Goal: Task Accomplishment & Management: Manage account settings

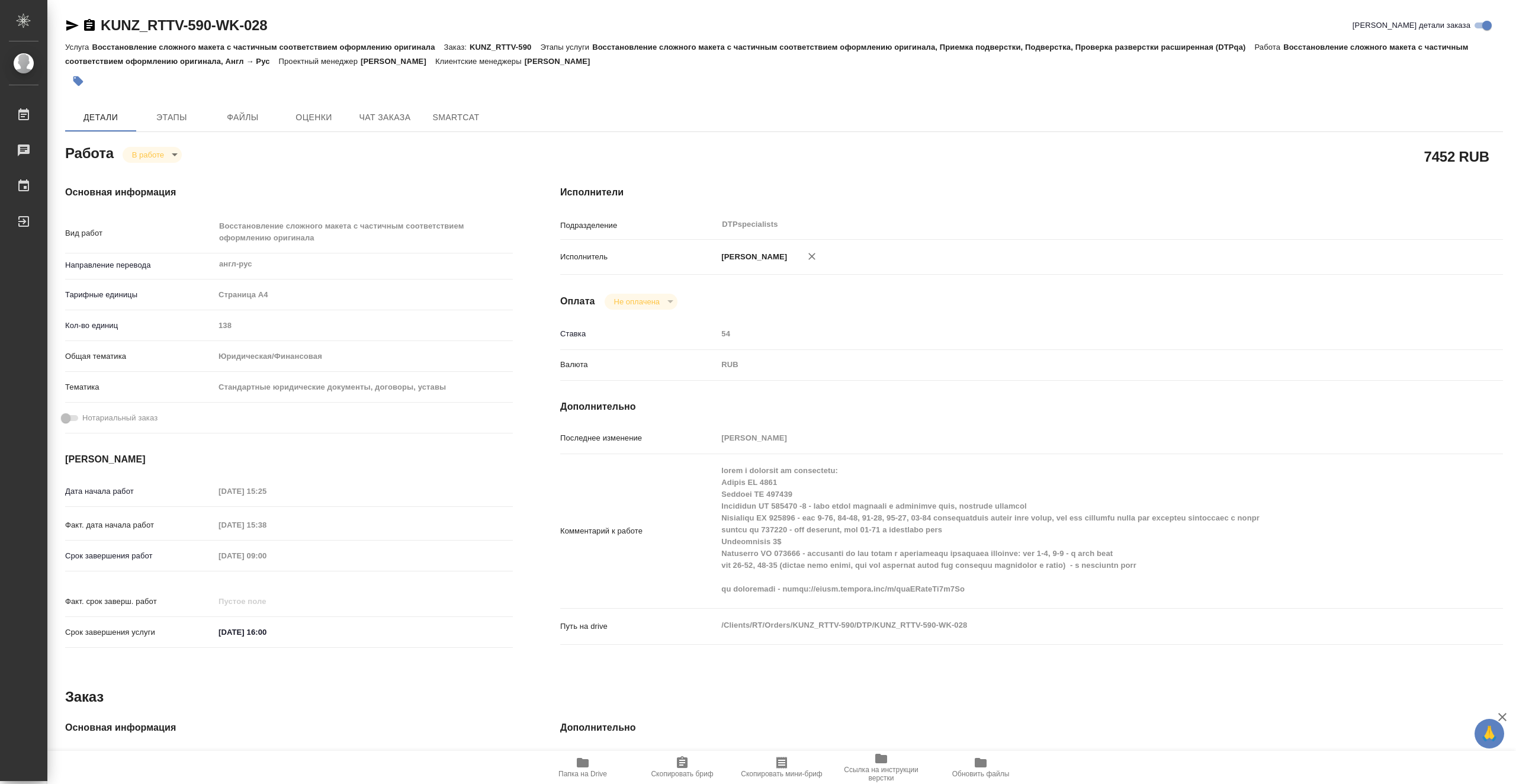
click at [591, 773] on span "Папка на Drive" at bounding box center [583, 774] width 49 height 9
click at [68, 23] on icon "button" at bounding box center [72, 26] width 12 height 11
click at [186, 113] on span "Этапы" at bounding box center [172, 117] width 57 height 15
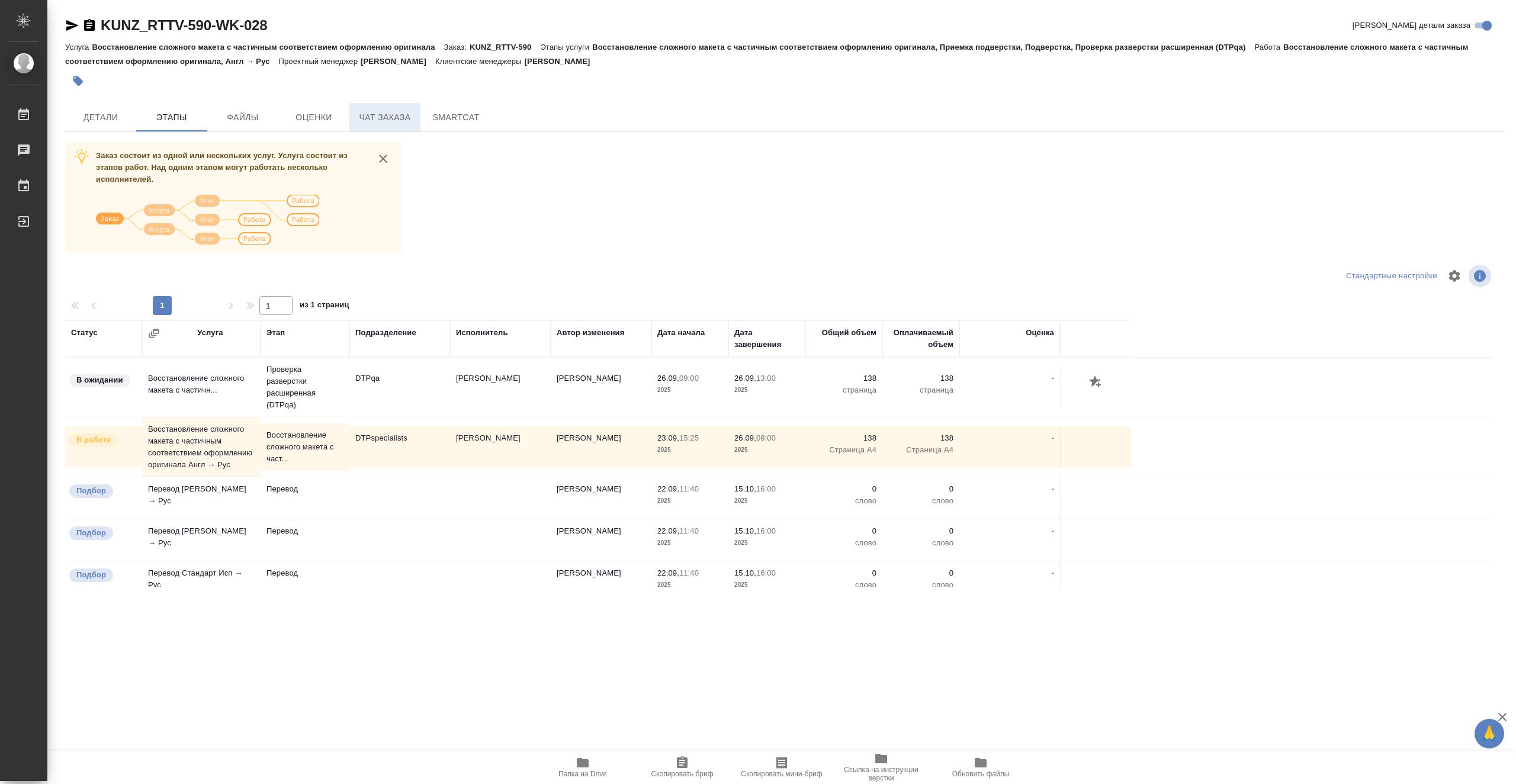
click at [380, 111] on span "Чат заказа" at bounding box center [384, 117] width 57 height 15
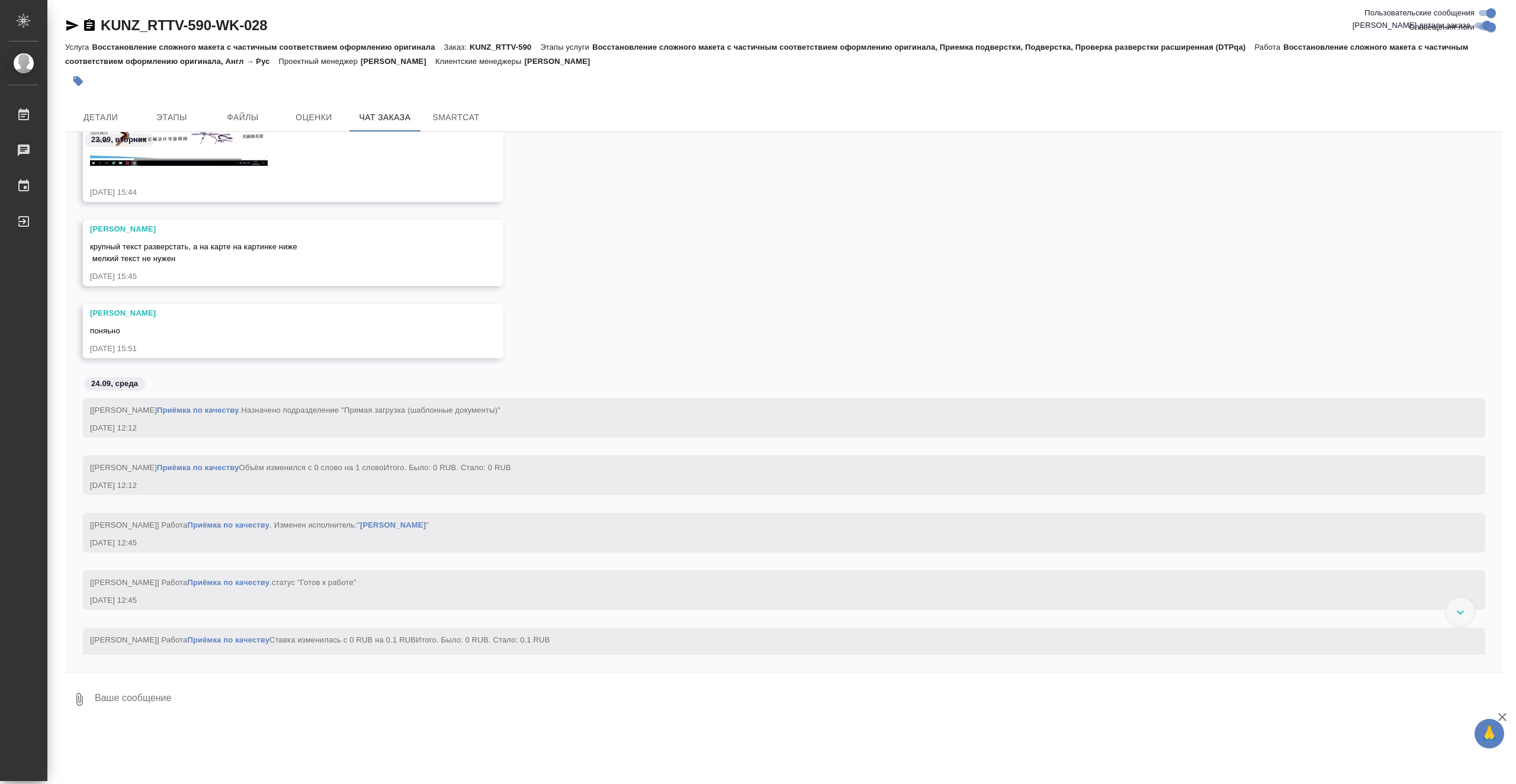
scroll to position [10581, 0]
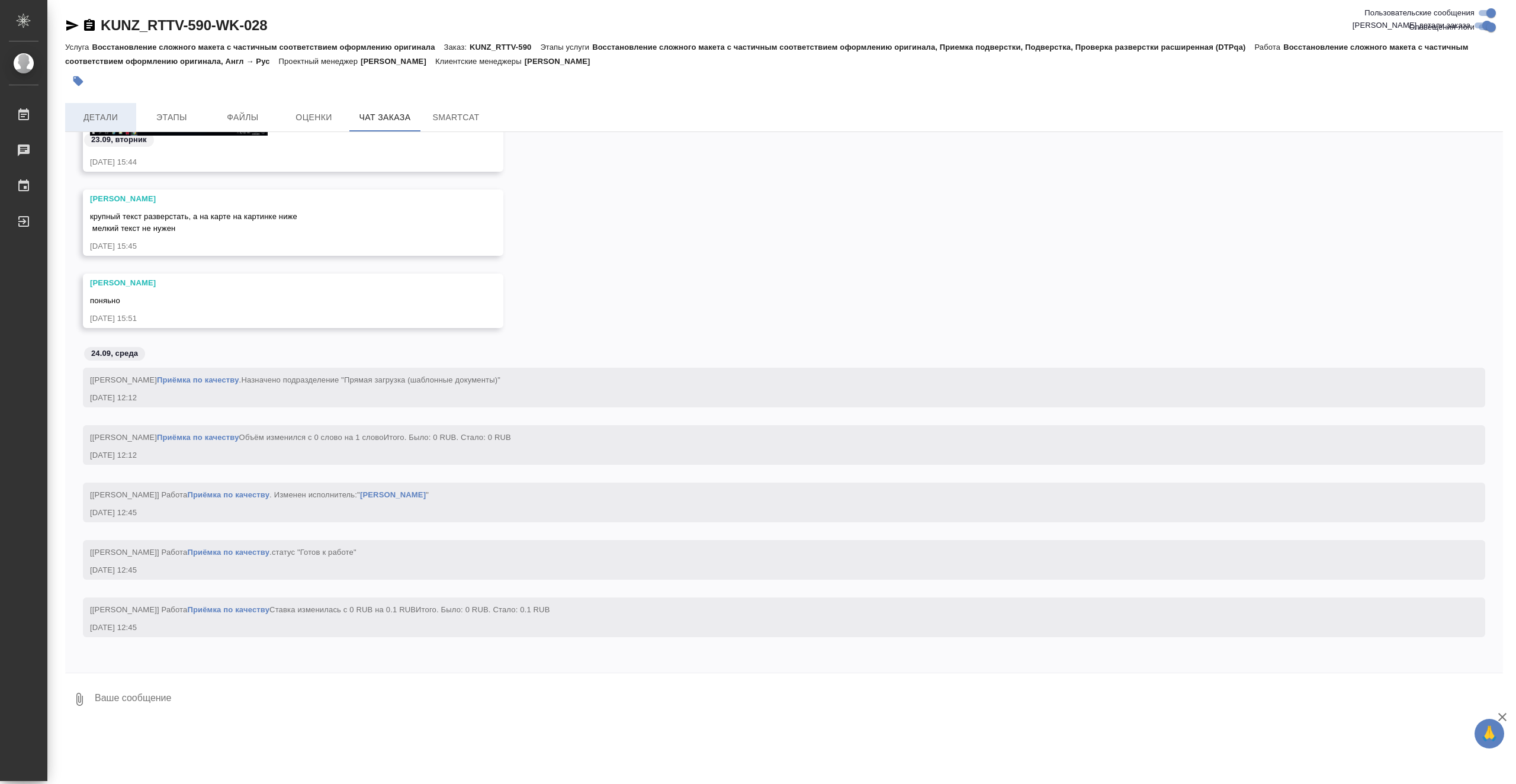
click at [114, 123] on span "Детали" at bounding box center [100, 117] width 57 height 15
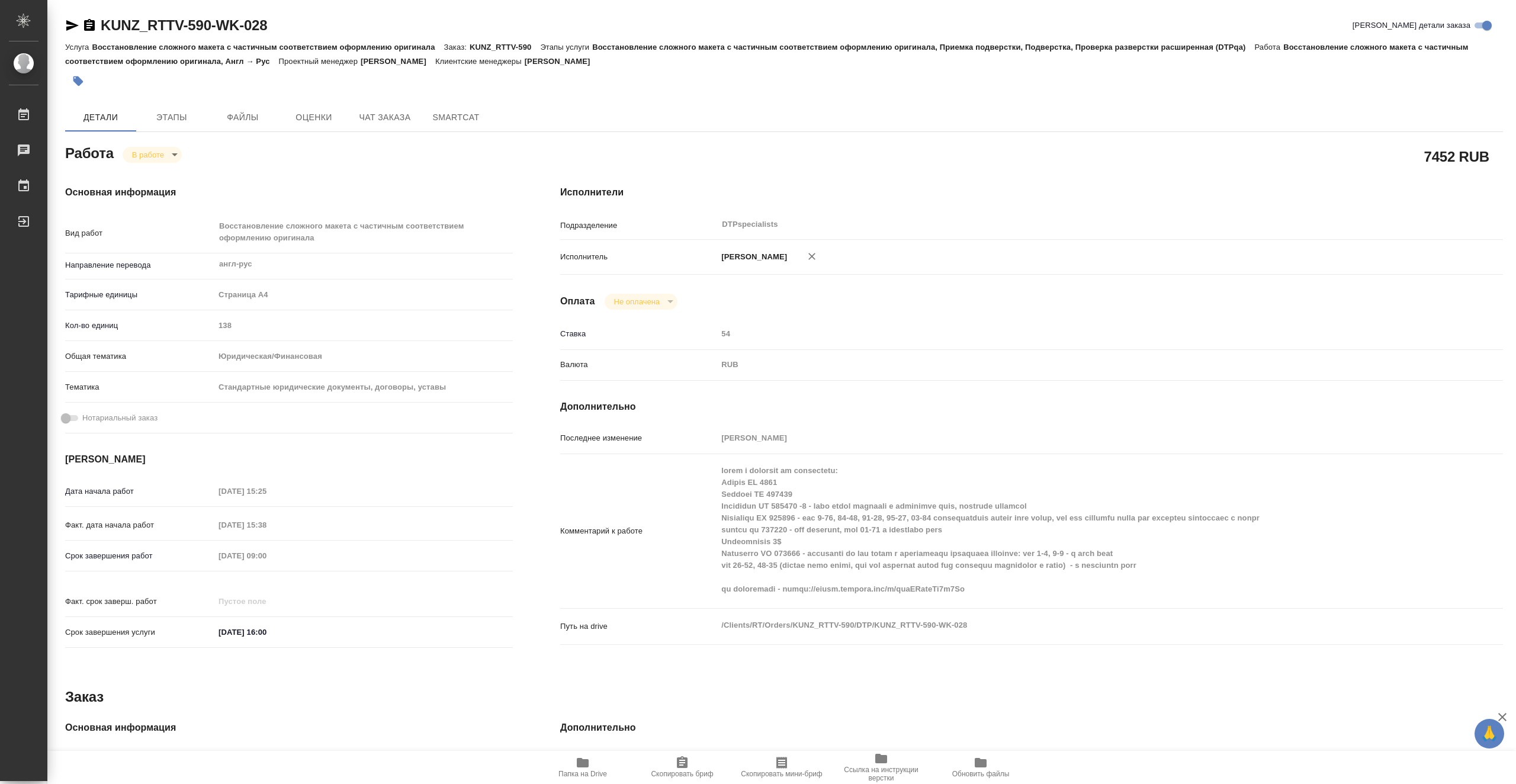
type textarea "x"
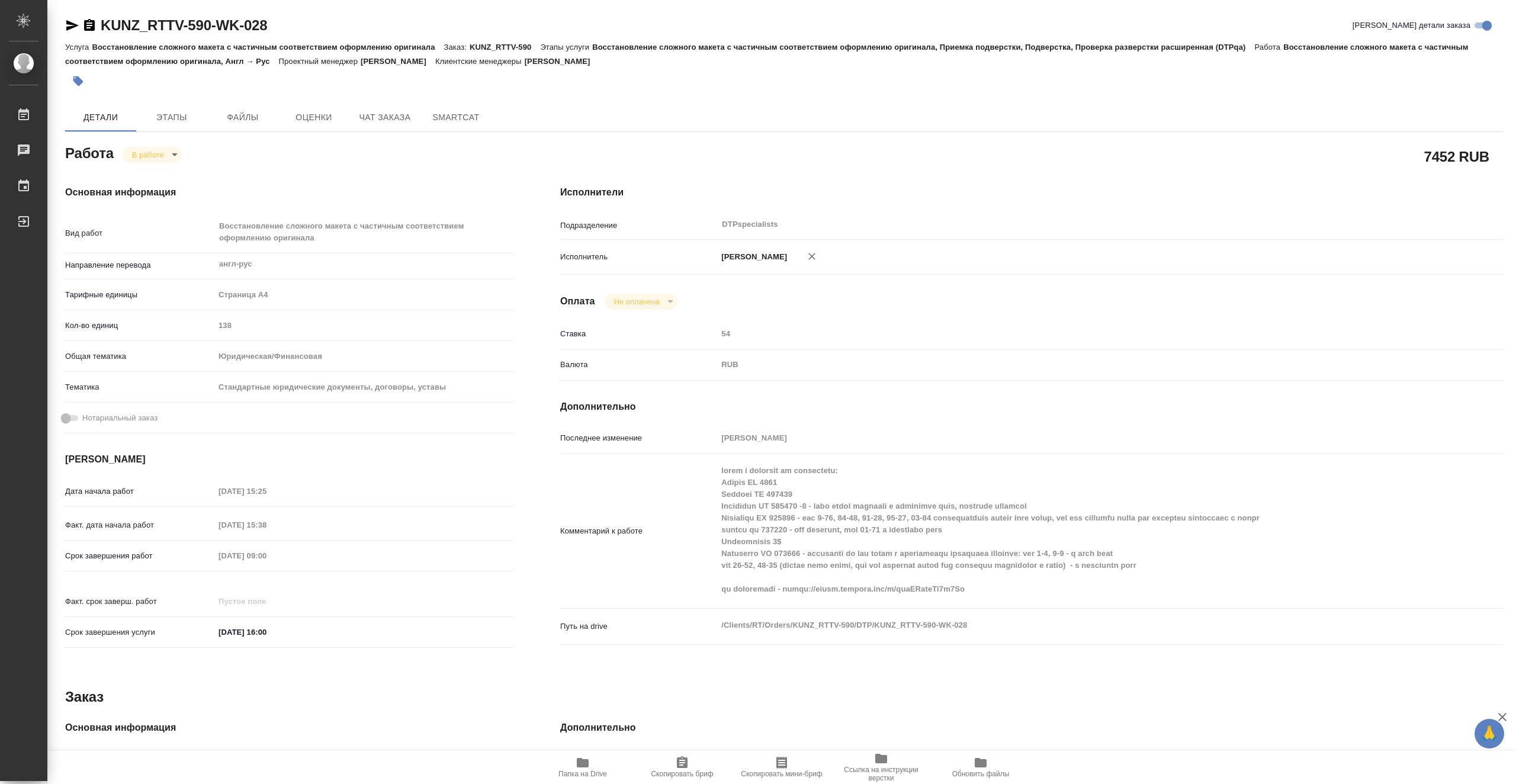
type textarea "x"
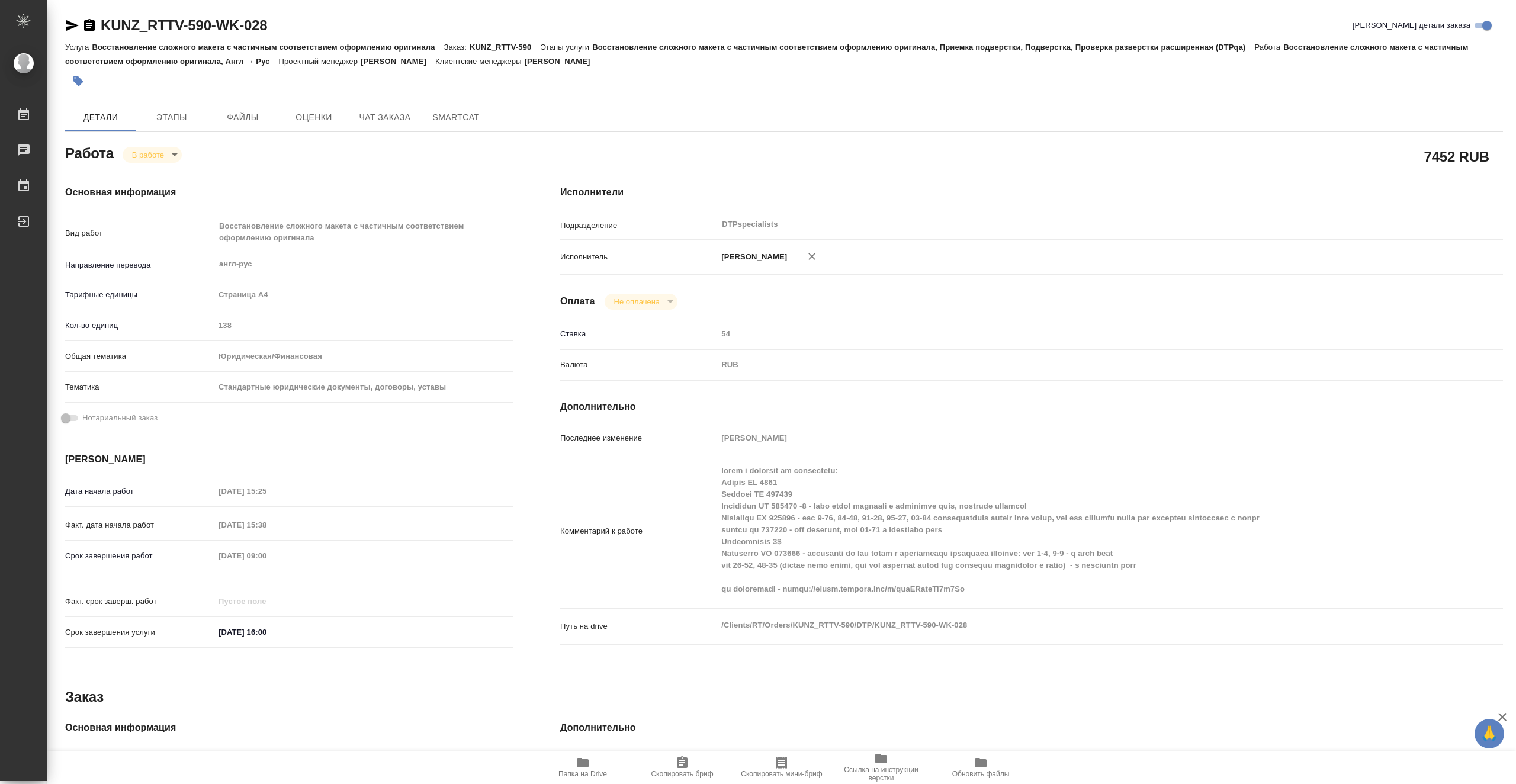
type textarea "x"
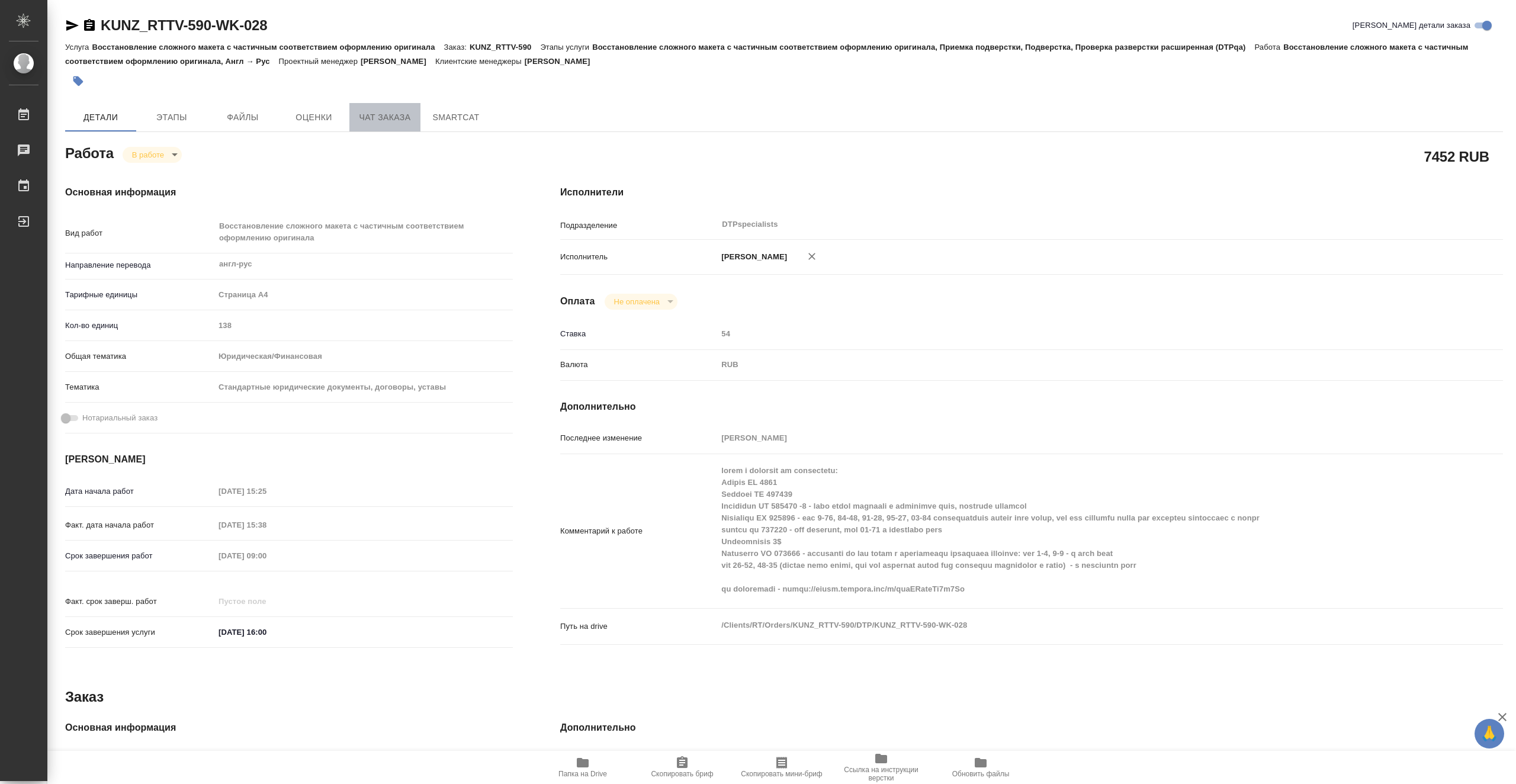
click at [381, 116] on span "Чат заказа" at bounding box center [384, 117] width 57 height 15
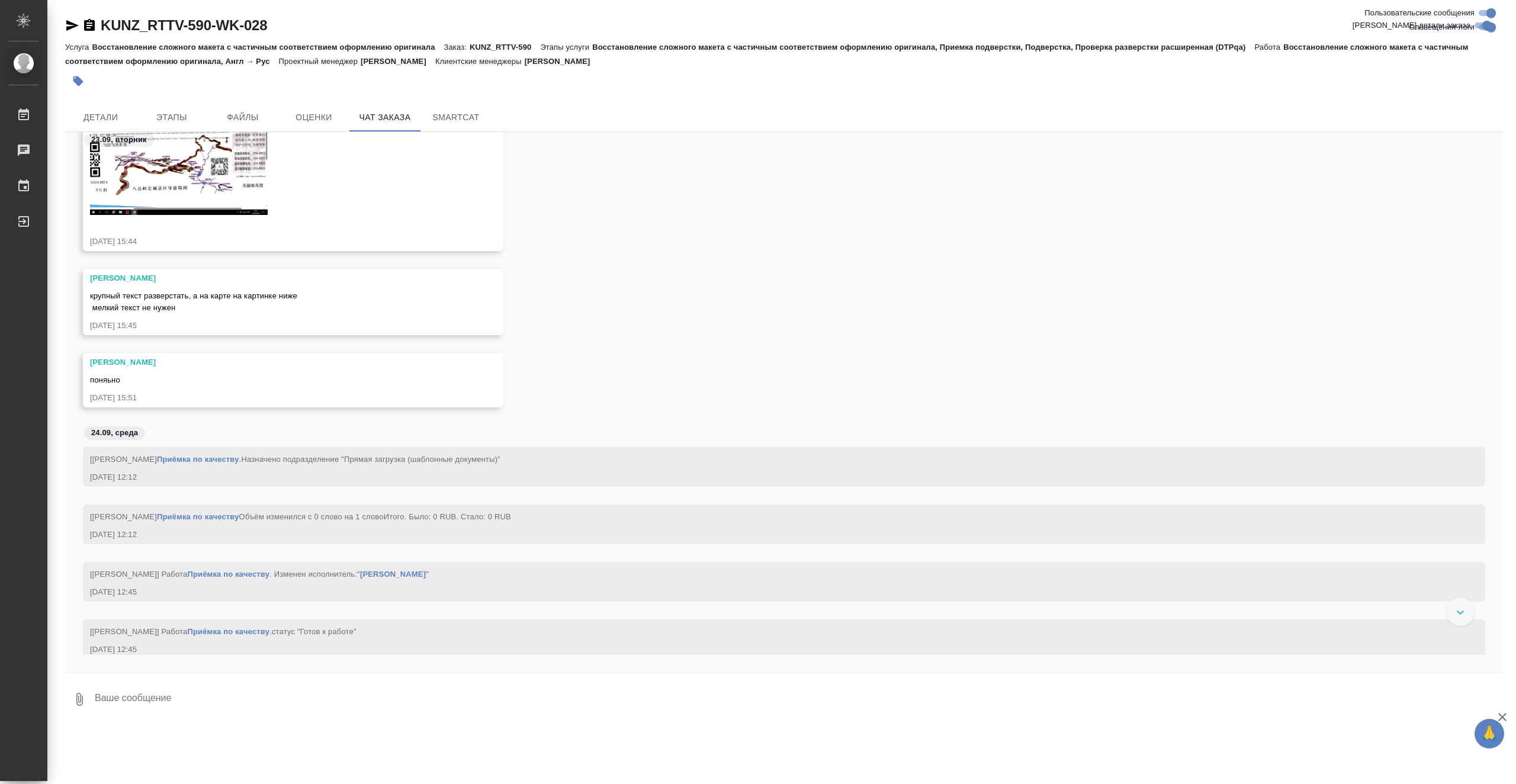
scroll to position [10398, 0]
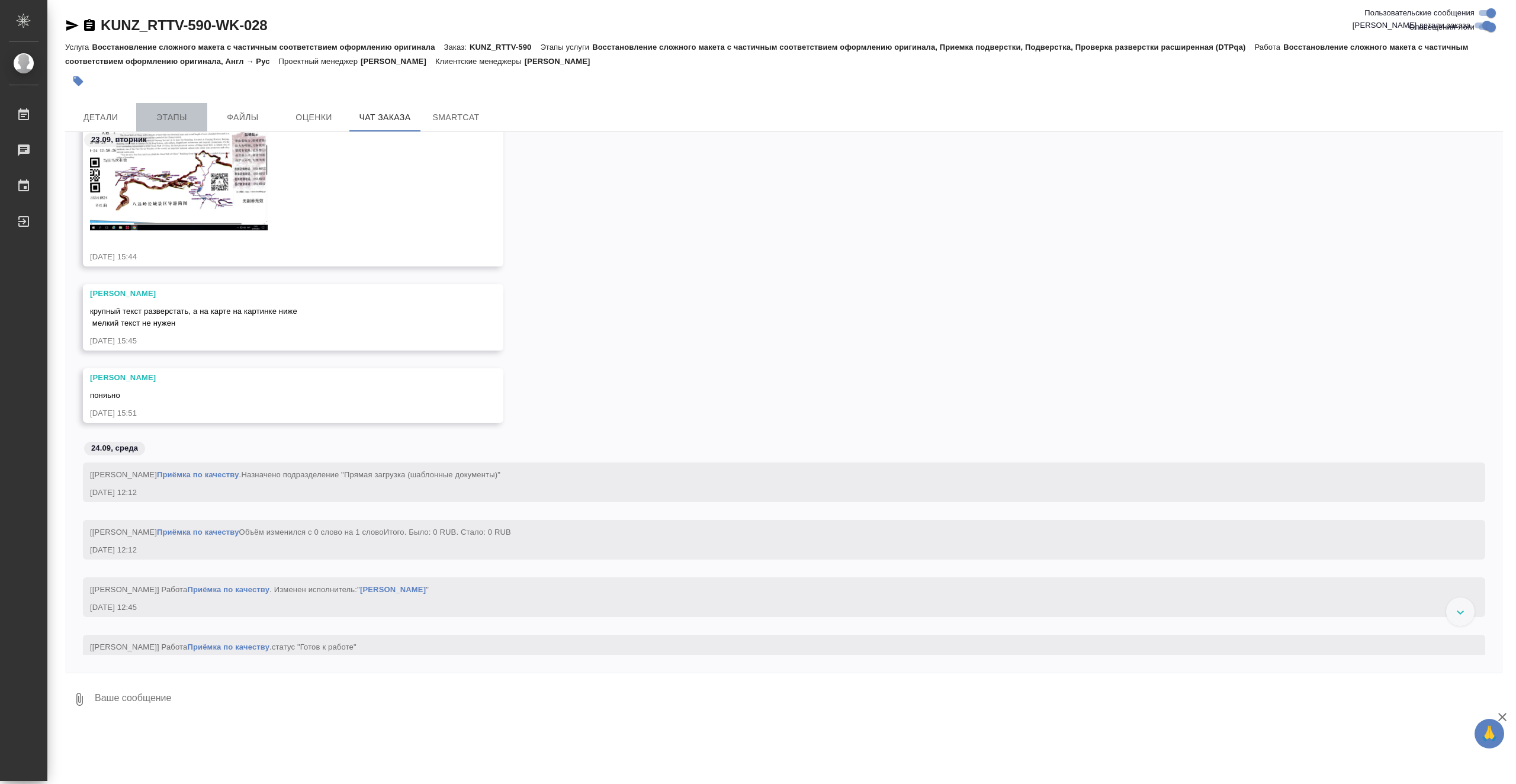
click at [193, 113] on span "Этапы" at bounding box center [172, 117] width 57 height 15
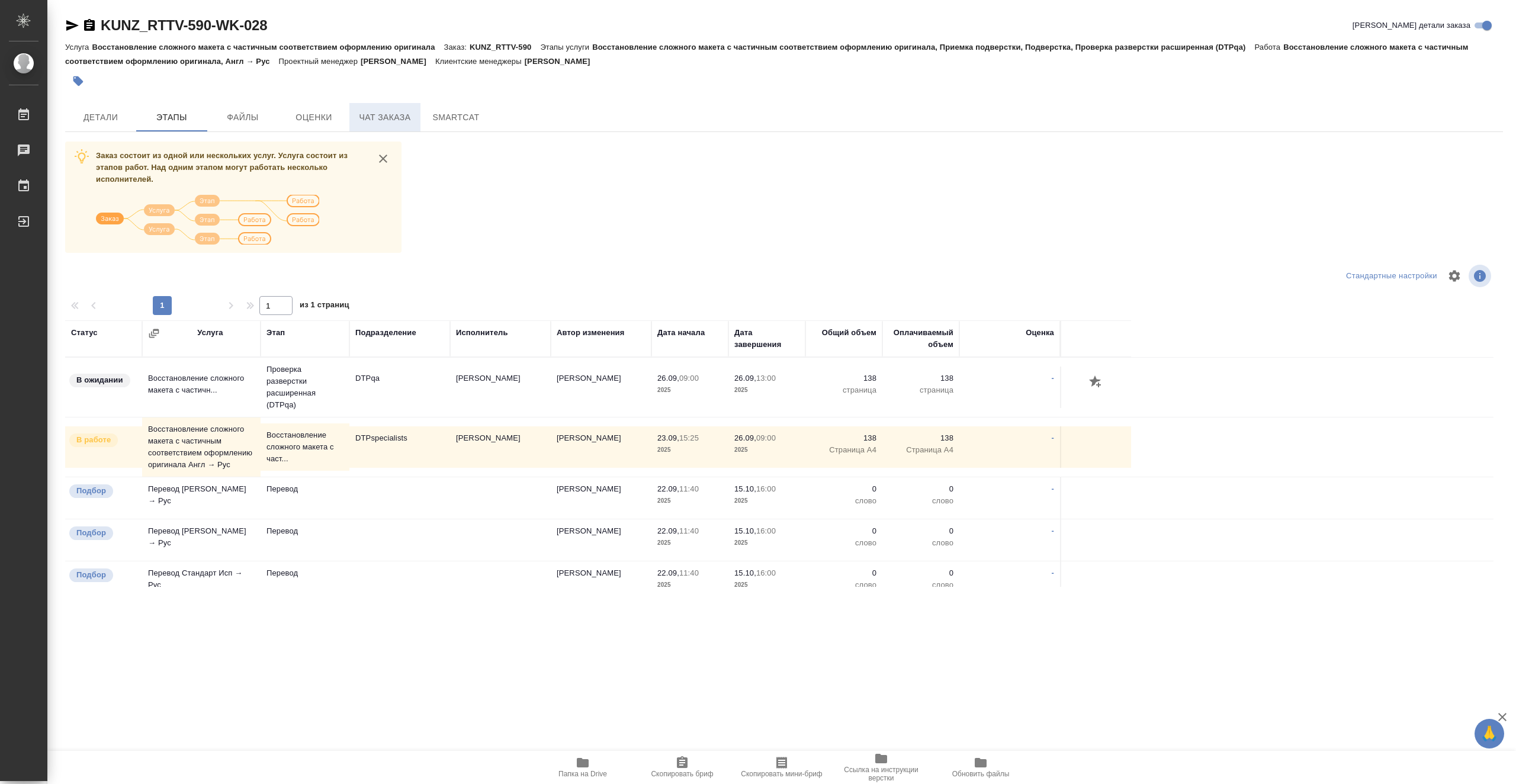
click at [382, 127] on button "Чат заказа" at bounding box center [385, 117] width 71 height 29
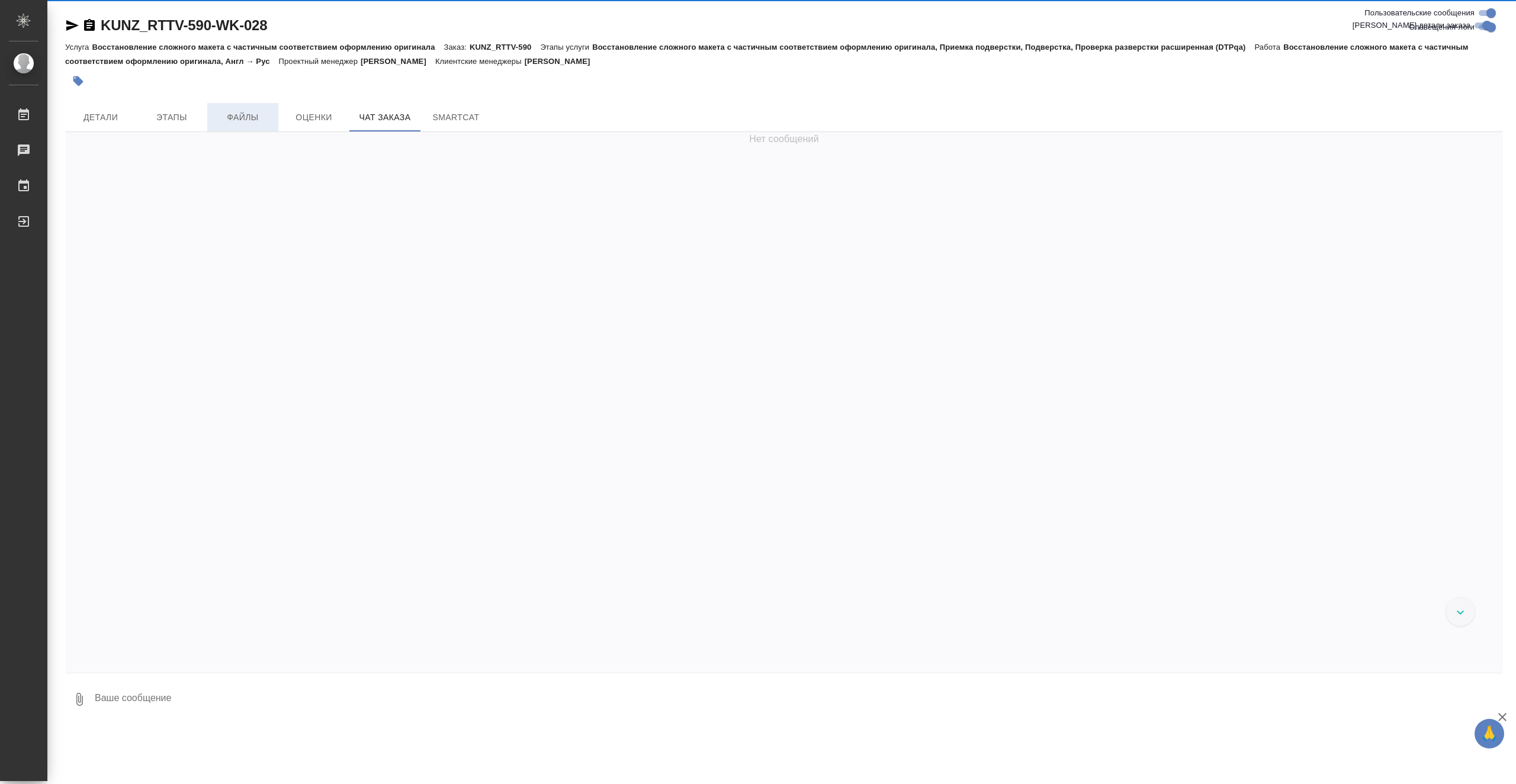
scroll to position [10516, 0]
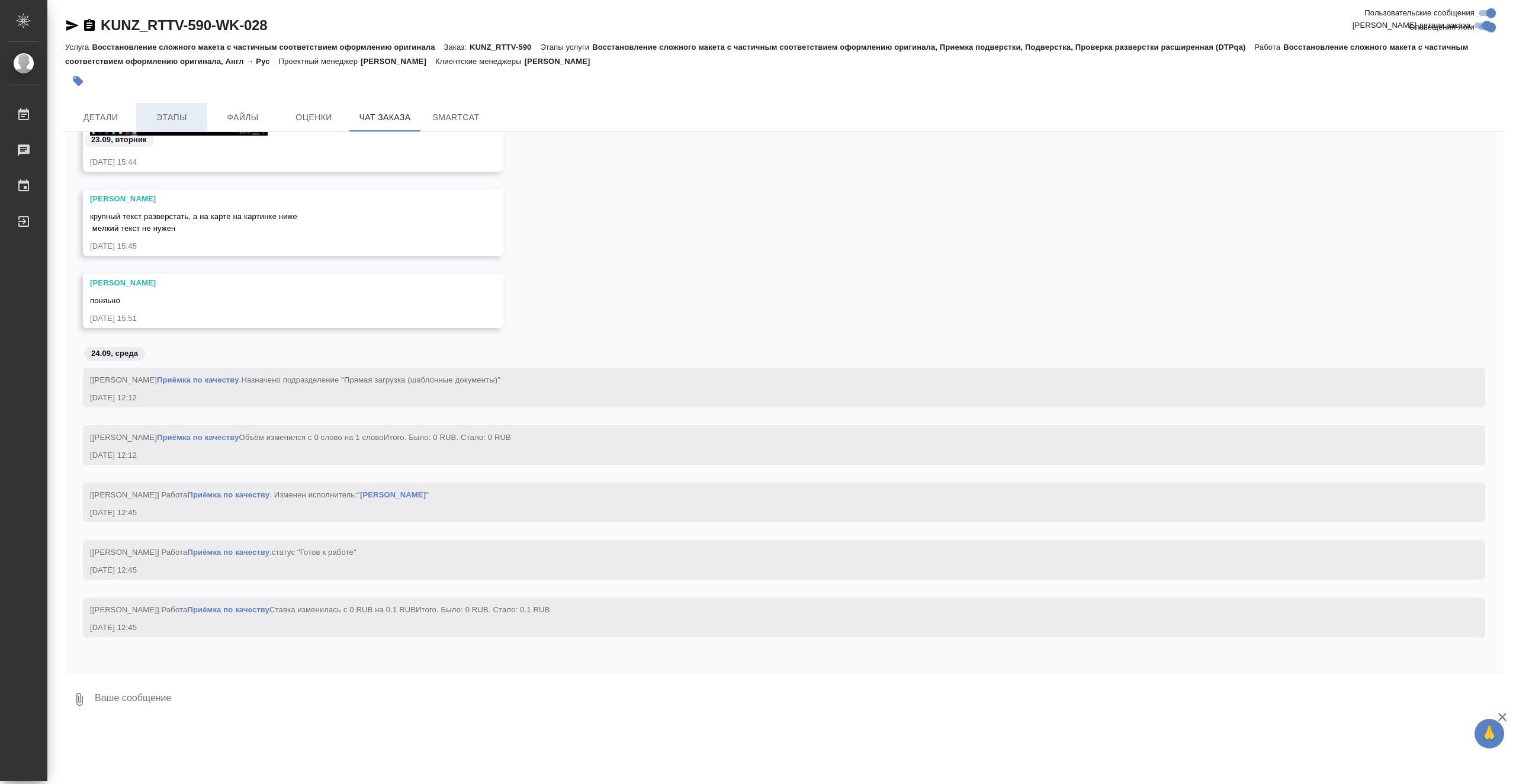
click at [157, 113] on span "Этапы" at bounding box center [172, 117] width 57 height 15
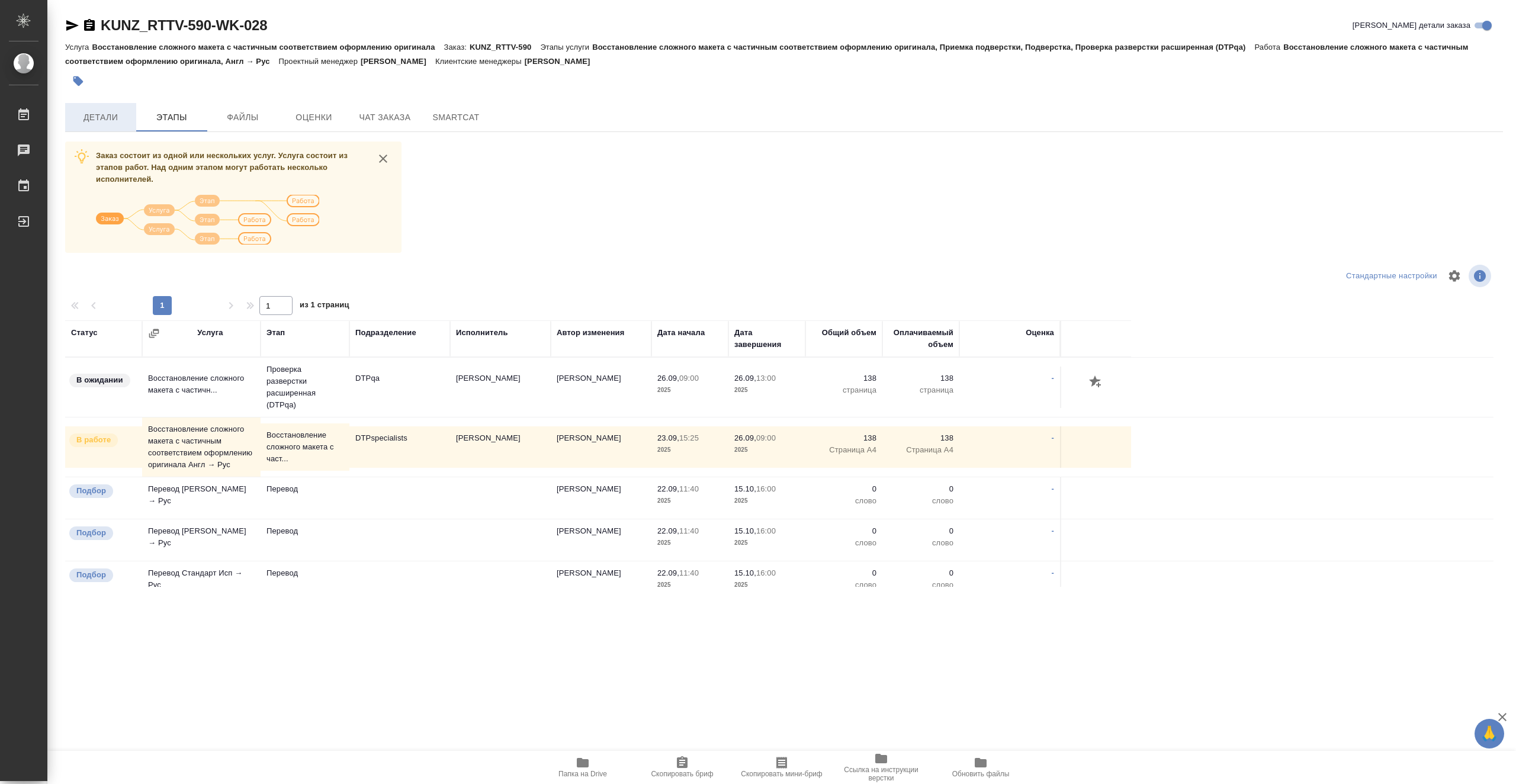
click at [113, 116] on span "Детали" at bounding box center [100, 117] width 57 height 15
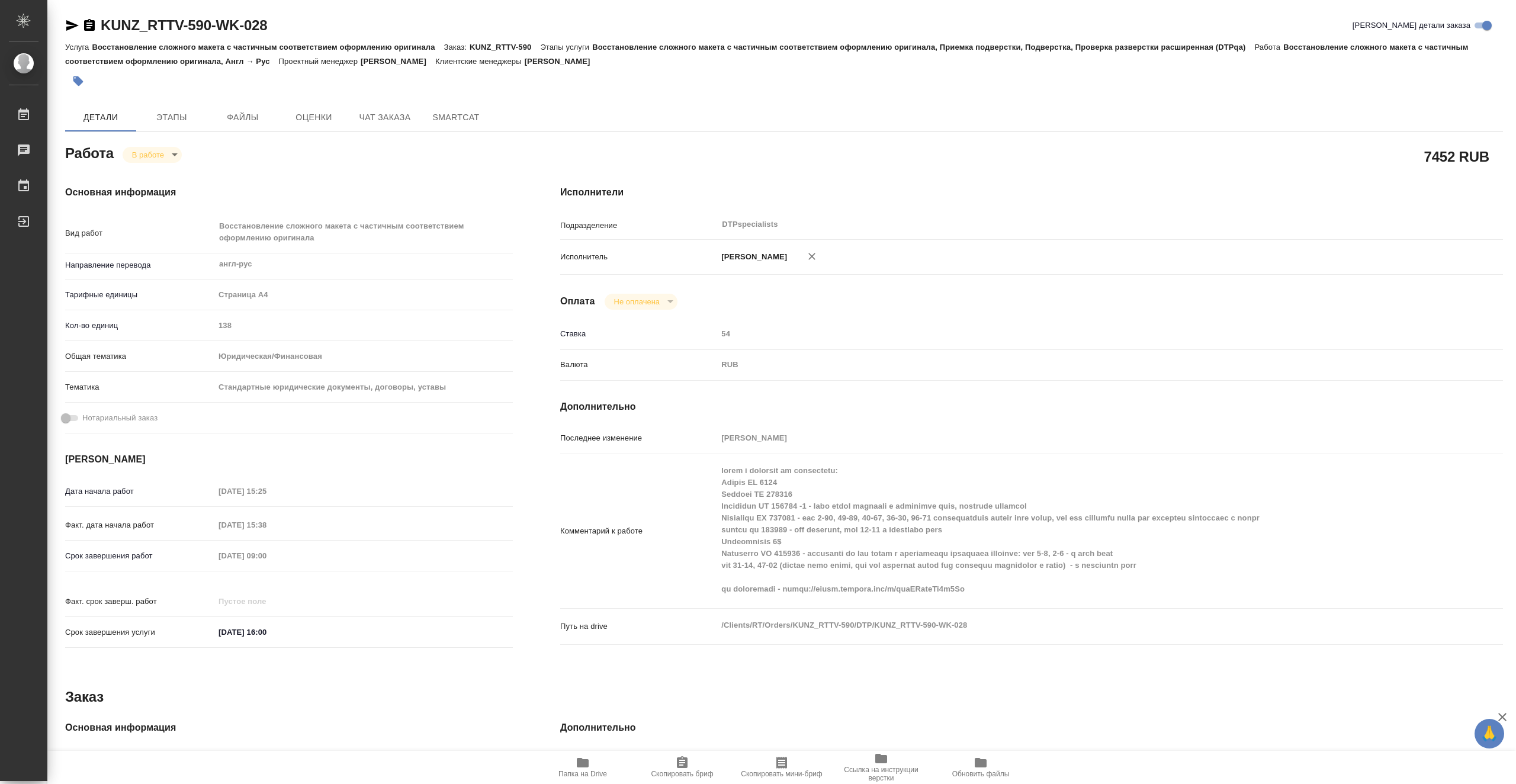
type textarea "x"
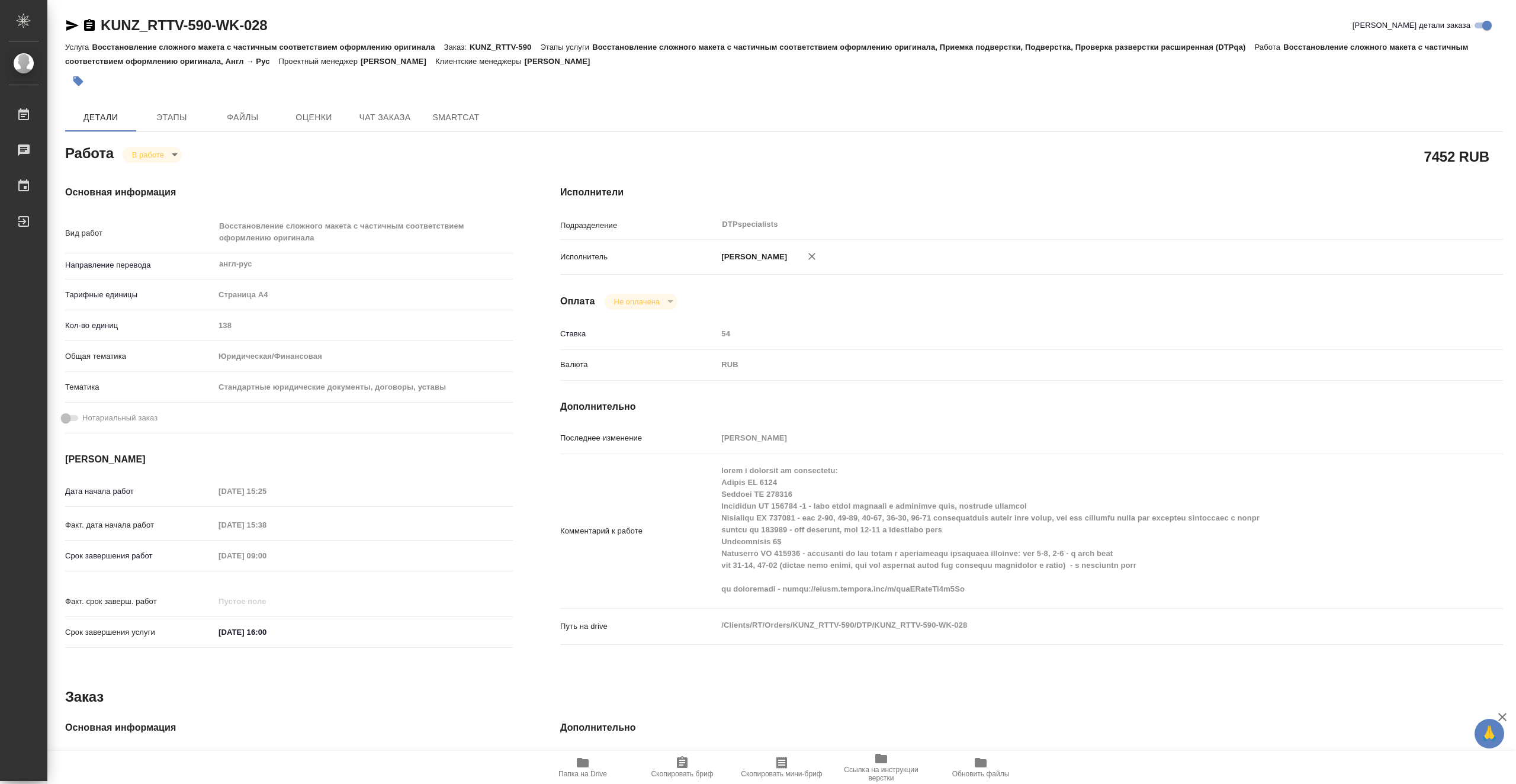
type textarea "x"
